Goal: Task Accomplishment & Management: Manage account settings

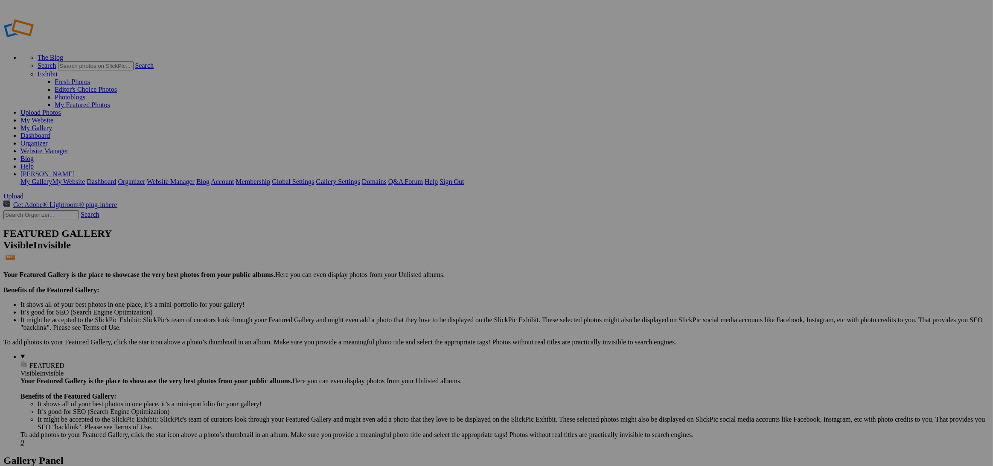
type input "[STREET_ADDRESS]"
click at [420, 276] on span "Create" at bounding box center [411, 279] width 18 height 7
type input "[STREET_ADDRESS]"
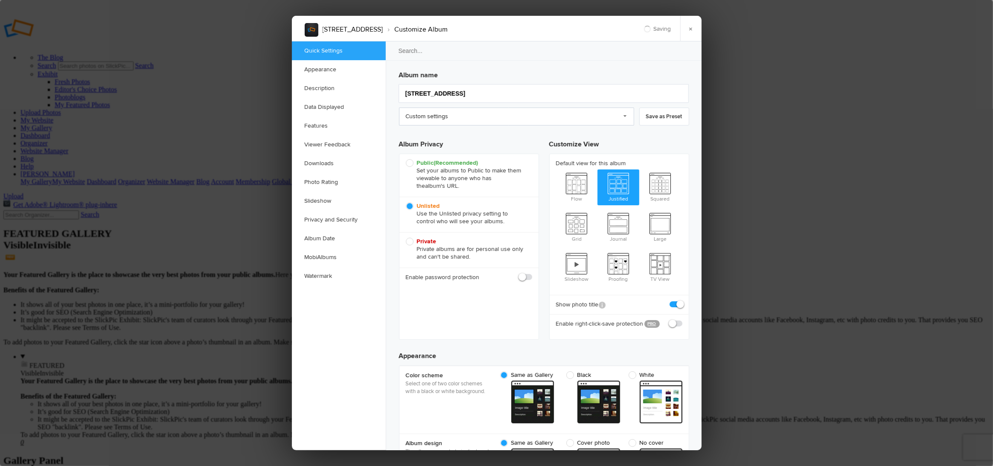
click at [449, 116] on link "Custom settings" at bounding box center [516, 117] width 235 height 18
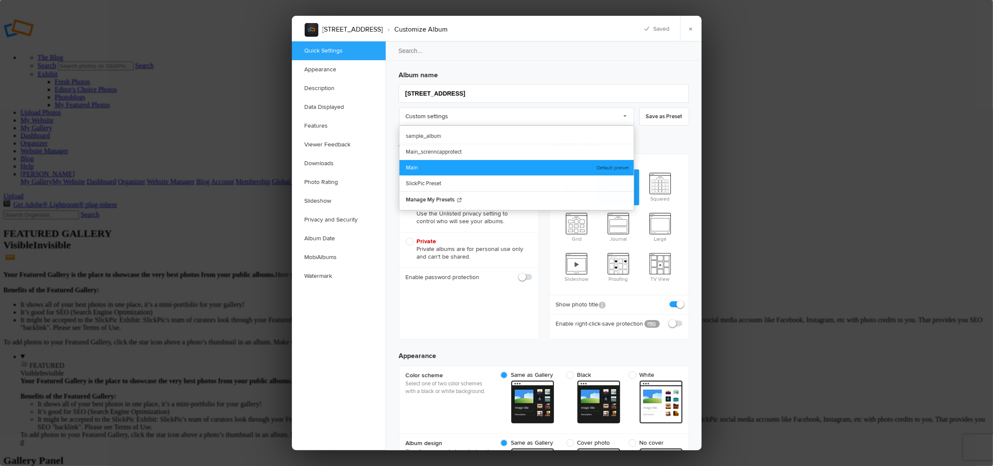
drag, startPoint x: 423, startPoint y: 164, endPoint x: 437, endPoint y: 157, distance: 16.0
click at [423, 164] on link "Main" at bounding box center [516, 168] width 234 height 16
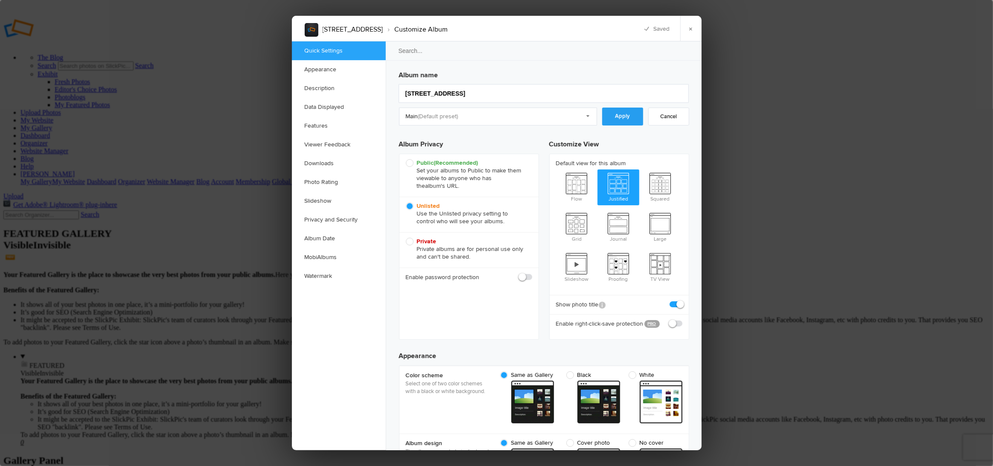
click at [620, 117] on link "Apply" at bounding box center [622, 117] width 41 height 18
checkbox input "true"
click at [693, 27] on link "×" at bounding box center [690, 29] width 21 height 26
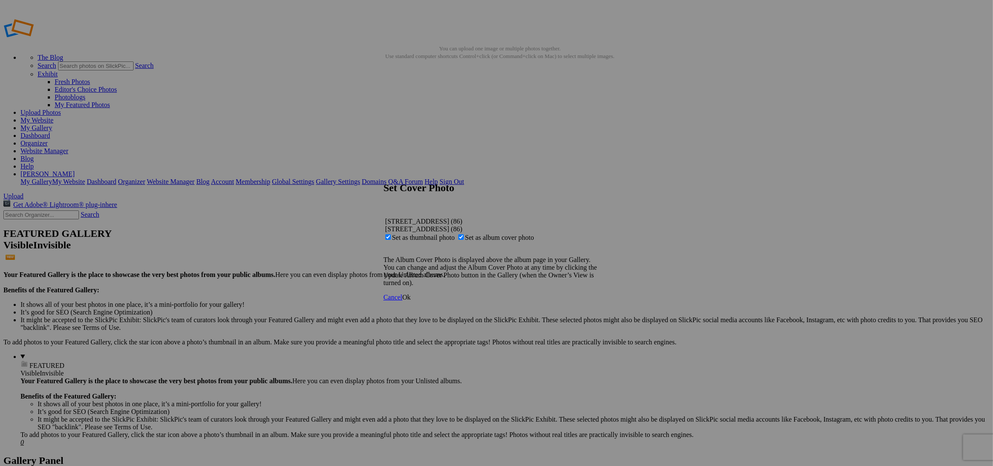
click at [411, 301] on span "Ok" at bounding box center [406, 297] width 9 height 7
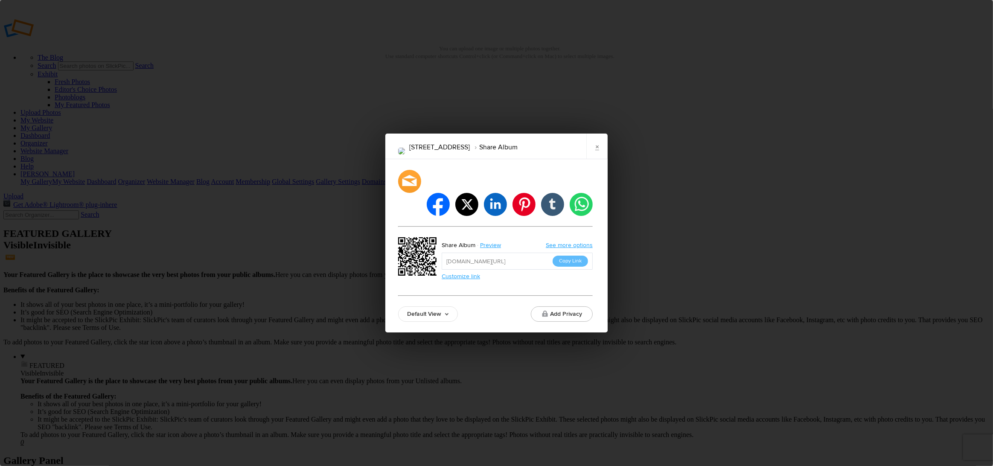
drag, startPoint x: 558, startPoint y: 248, endPoint x: 562, endPoint y: 242, distance: 7.0
click at [558, 256] on button "Copy Link" at bounding box center [570, 261] width 35 height 11
click at [598, 159] on link "×" at bounding box center [596, 147] width 21 height 26
